Goal: Check status

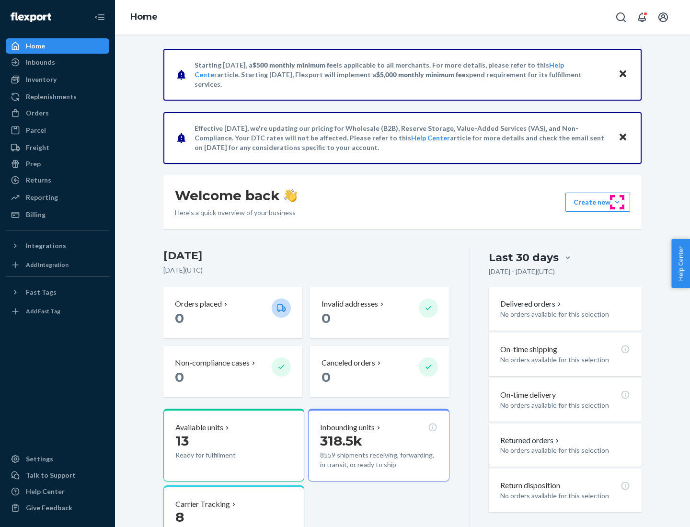
click at [617, 202] on button "Create new Create new inbound Create new order Create new product" at bounding box center [597, 202] width 65 height 19
click at [40, 62] on div "Inbounds" at bounding box center [40, 62] width 29 height 10
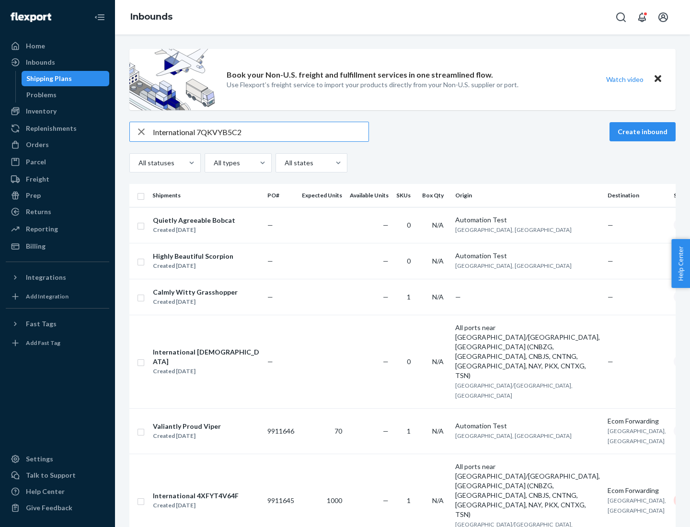
type input "International 7QKVYB5C29"
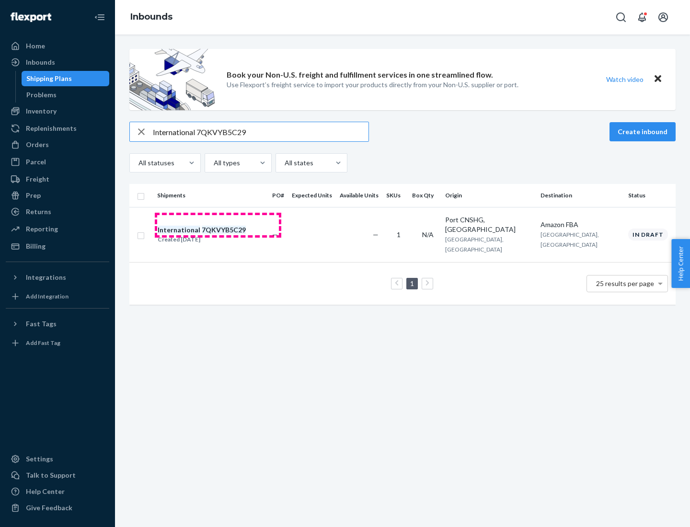
click at [218, 235] on div "Created [DATE]" at bounding box center [202, 240] width 88 height 10
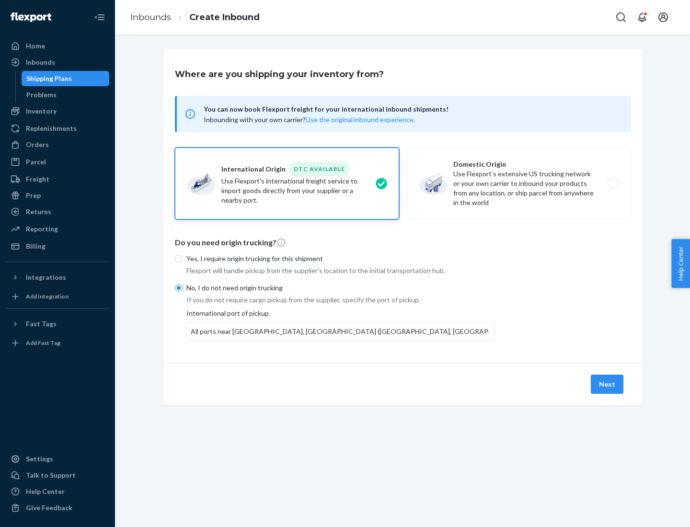
click at [607, 384] on button "Next" at bounding box center [607, 384] width 33 height 19
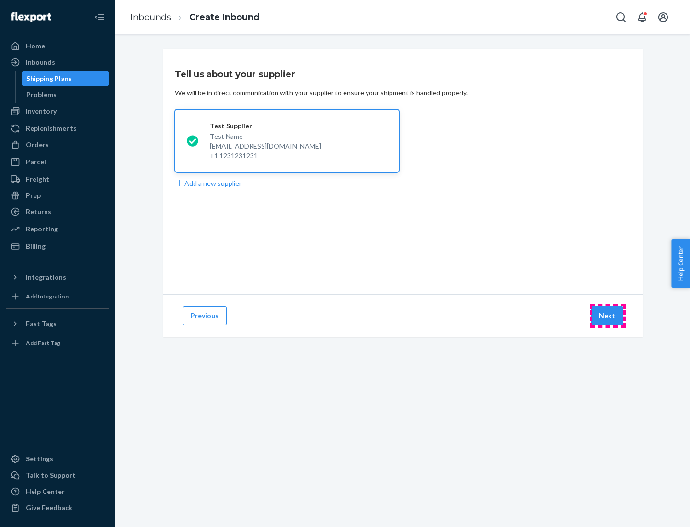
click at [607, 316] on button "Next" at bounding box center [607, 315] width 33 height 19
